Goal: Information Seeking & Learning: Learn about a topic

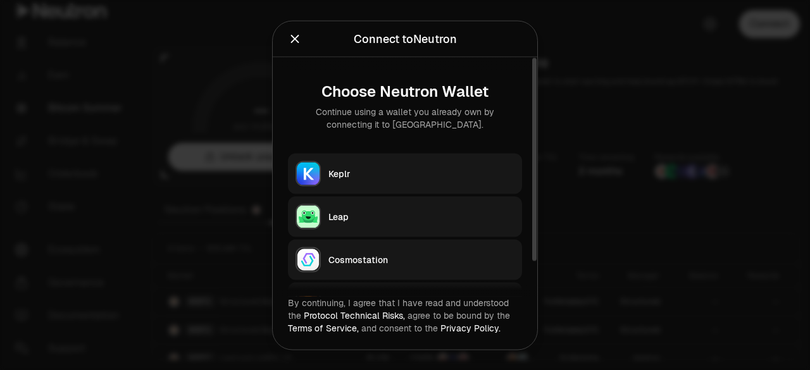
click at [381, 179] on div "Keplr" at bounding box center [422, 173] width 186 height 13
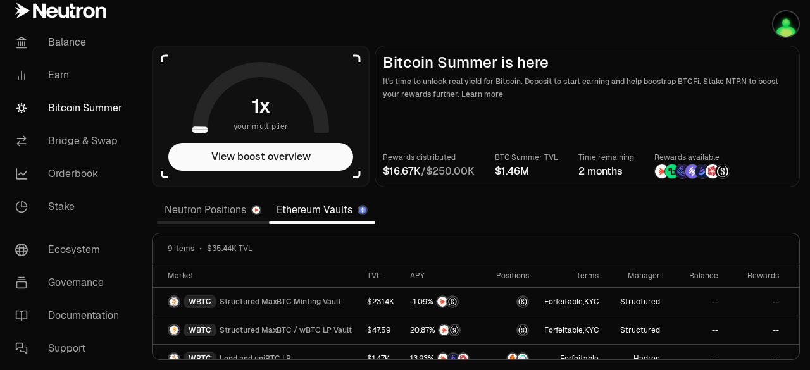
click at [208, 208] on link "Neutron Positions" at bounding box center [213, 210] width 112 height 25
click at [557, 277] on div "Terms" at bounding box center [572, 276] width 54 height 10
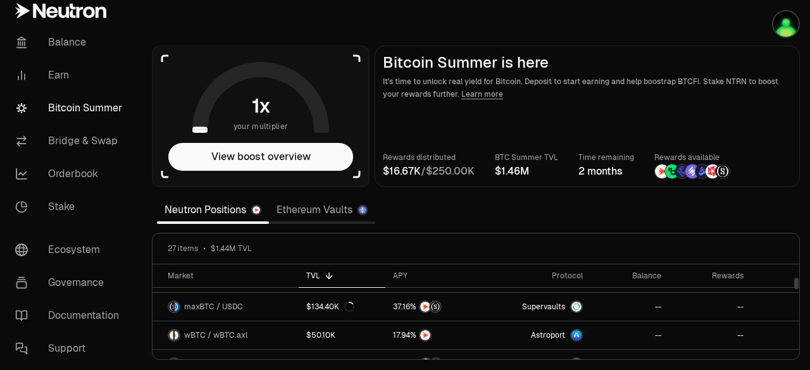
scroll to position [99, 0]
